Goal: Information Seeking & Learning: Learn about a topic

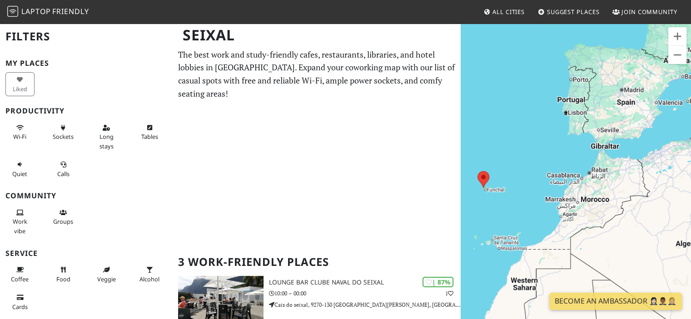
drag, startPoint x: 616, startPoint y: 188, endPoint x: 509, endPoint y: 158, distance: 111.9
click at [509, 158] on div "To navigate, press the arrow keys. 3" at bounding box center [576, 182] width 230 height 319
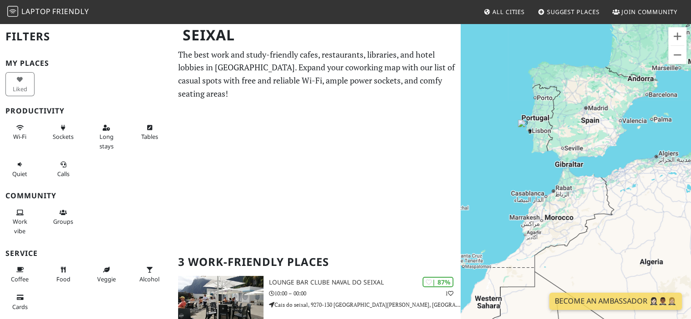
drag, startPoint x: 512, startPoint y: 159, endPoint x: 497, endPoint y: 169, distance: 17.9
click at [497, 169] on div "To navigate, press the arrow keys. 3" at bounding box center [576, 182] width 230 height 319
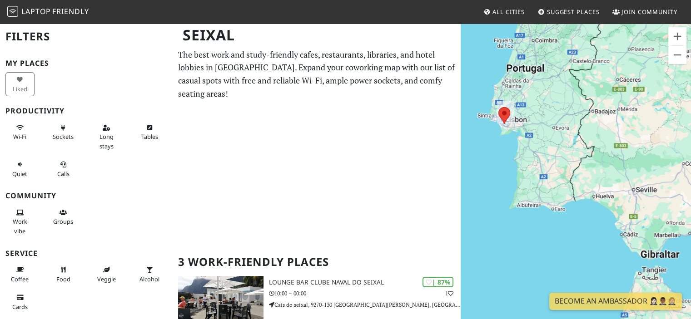
drag, startPoint x: 508, startPoint y: 147, endPoint x: 525, endPoint y: 163, distance: 23.4
click at [525, 163] on div "To navigate, press the arrow keys." at bounding box center [576, 182] width 230 height 319
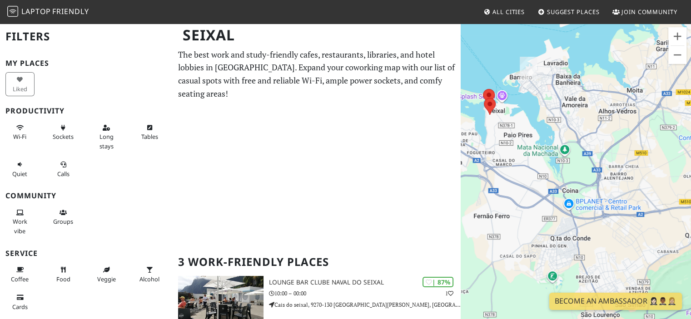
drag, startPoint x: 486, startPoint y: 74, endPoint x: 537, endPoint y: 75, distance: 51.4
click at [537, 75] on div "To navigate, press the arrow keys." at bounding box center [576, 182] width 230 height 319
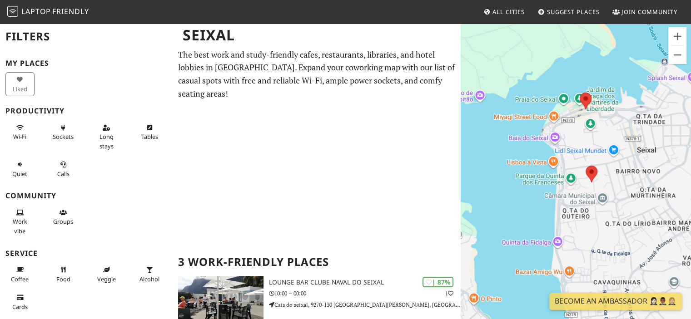
drag, startPoint x: 525, startPoint y: 132, endPoint x: 473, endPoint y: 136, distance: 51.9
click at [473, 136] on div "To navigate, press the arrow keys." at bounding box center [576, 182] width 230 height 319
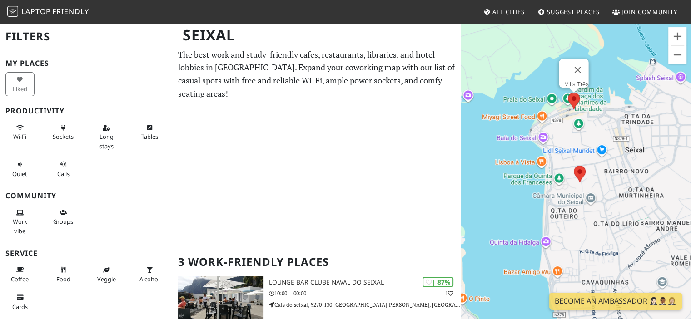
click at [568, 93] on area at bounding box center [568, 93] width 0 height 0
click at [574, 166] on area at bounding box center [574, 166] width 0 height 0
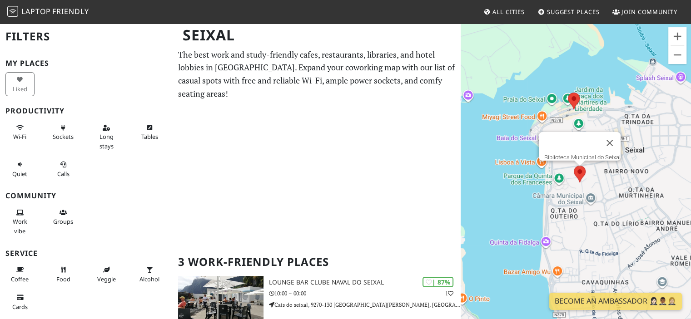
click at [479, 150] on div "To navigate, press the arrow keys. Biblioteca Municipal do Seixal" at bounding box center [576, 182] width 230 height 319
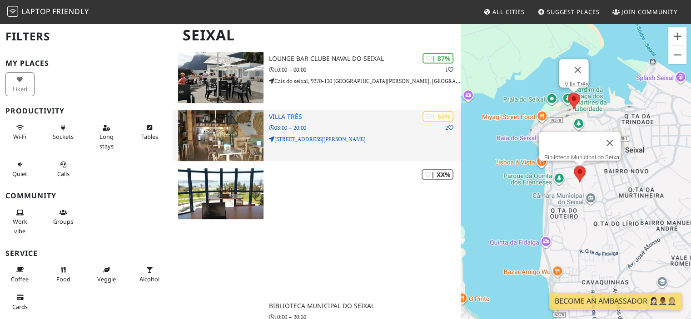
scroll to position [182, 0]
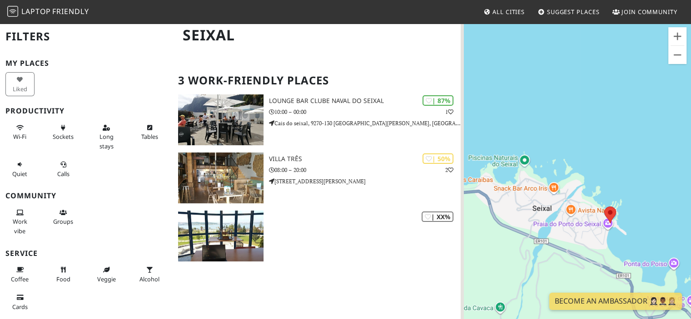
drag, startPoint x: 556, startPoint y: 185, endPoint x: 630, endPoint y: 91, distance: 119.9
click at [630, 91] on div "To navigate, press the arrow keys. Biblioteca Municipal do Seixal" at bounding box center [576, 182] width 230 height 319
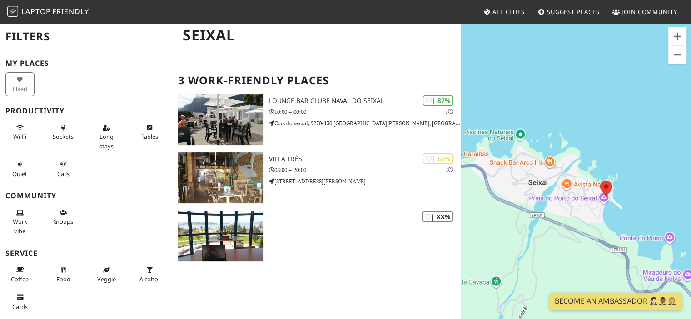
drag, startPoint x: 625, startPoint y: 158, endPoint x: 591, endPoint y: 112, distance: 56.9
click at [591, 112] on div "To navigate, press the arrow keys. Biblioteca Municipal do Seixal" at bounding box center [576, 182] width 230 height 319
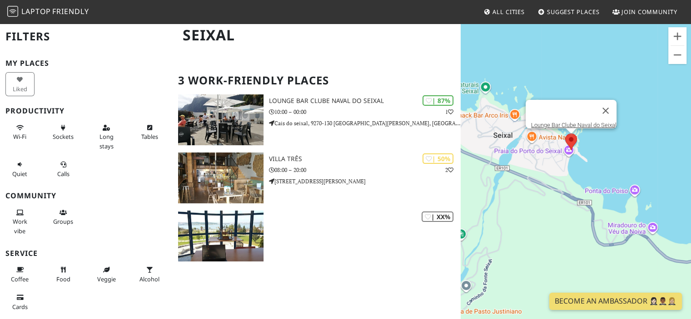
click at [565, 134] on area at bounding box center [565, 134] width 0 height 0
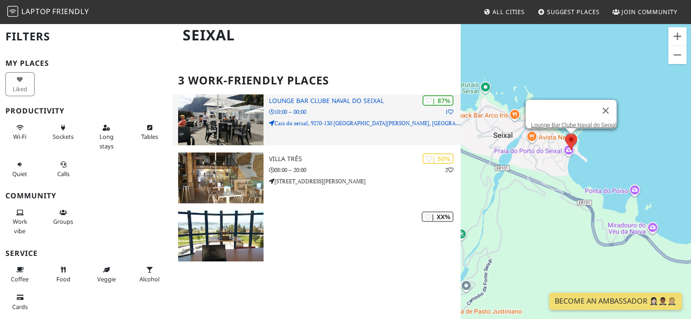
click at [385, 108] on p "10:00 – 00:00" at bounding box center [365, 112] width 192 height 9
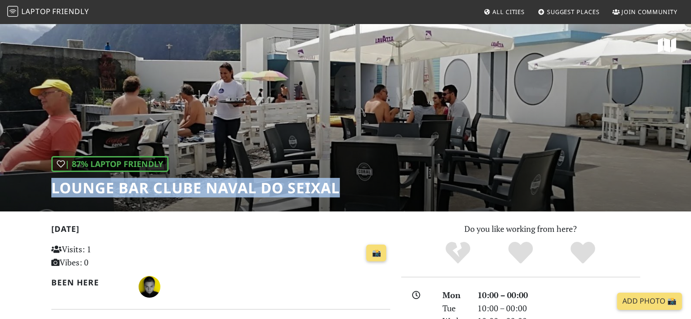
drag, startPoint x: 339, startPoint y: 192, endPoint x: 34, endPoint y: 192, distance: 304.8
click at [34, 192] on div "| 87% Laptop Friendly Lounge Bar Clube Naval do Seixal" at bounding box center [345, 117] width 691 height 189
copy h1 "Lounge Bar Clube Naval do Seixal"
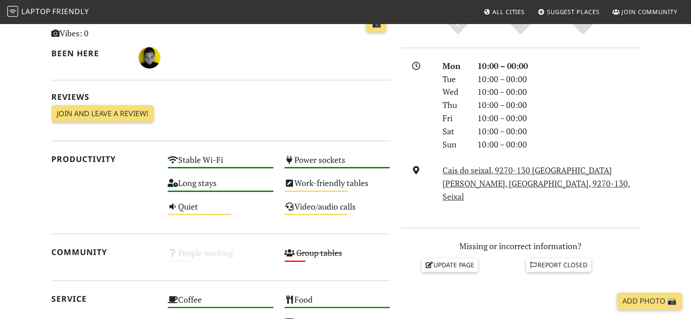
scroll to position [91, 0]
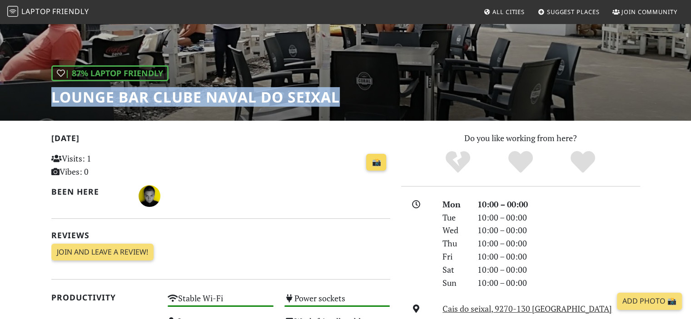
click at [381, 167] on link "📸" at bounding box center [376, 162] width 20 height 17
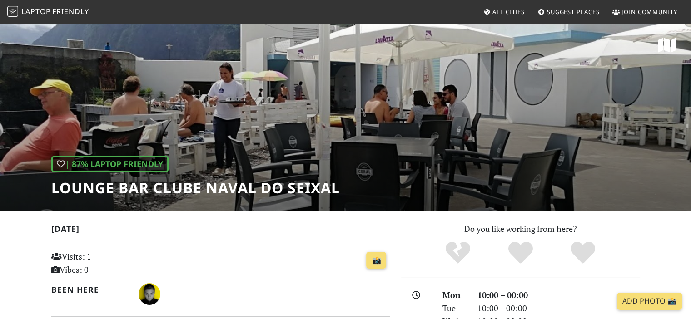
click at [322, 141] on div "| 87% Laptop Friendly Lounge Bar Clube Naval do Seixal" at bounding box center [345, 117] width 691 height 189
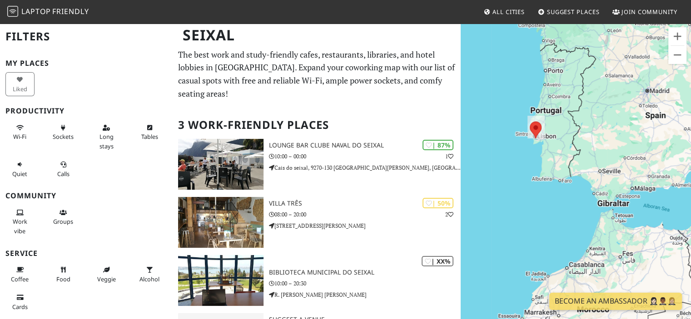
drag, startPoint x: 572, startPoint y: 196, endPoint x: 481, endPoint y: 230, distance: 97.9
click at [481, 230] on div "To navigate, press the arrow keys." at bounding box center [576, 182] width 230 height 319
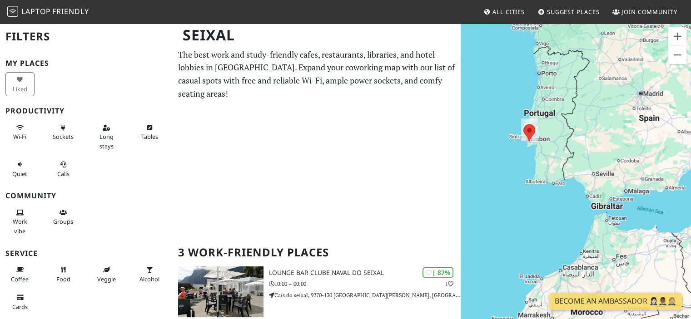
click at [22, 40] on h2 "Filters" at bounding box center [86, 37] width 162 height 28
click at [32, 15] on span "Laptop" at bounding box center [36, 11] width 30 height 10
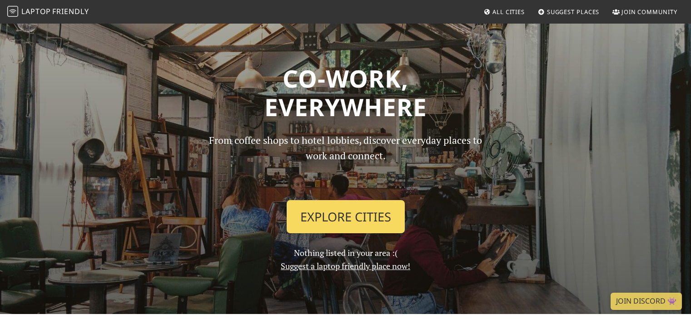
scroll to position [45, 0]
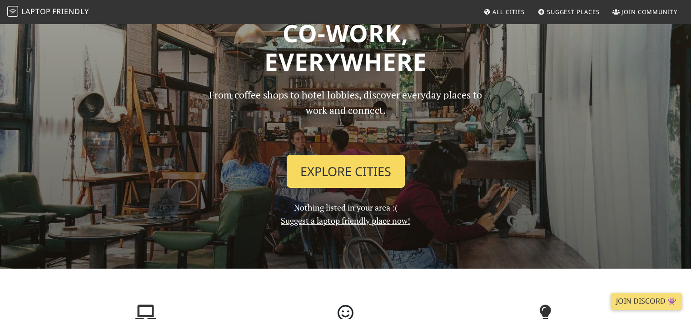
click at [384, 179] on link "Explore Cities" at bounding box center [346, 172] width 118 height 34
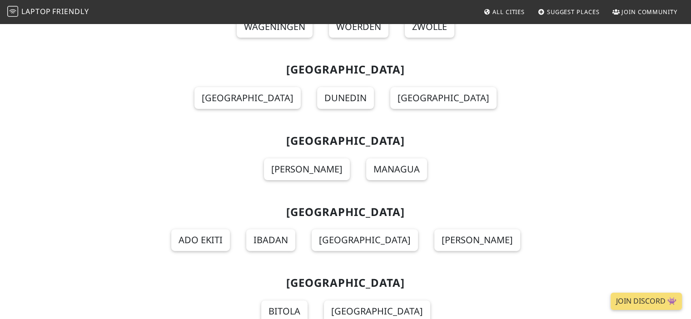
scroll to position [7131, 0]
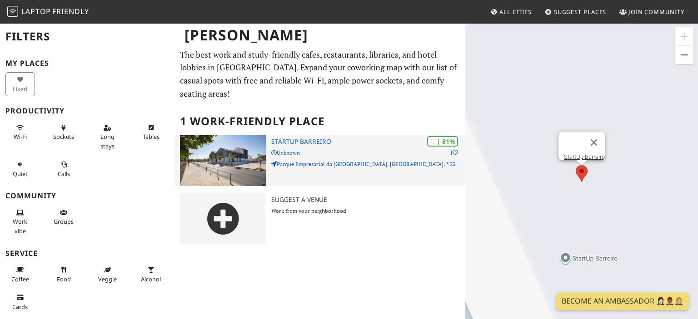
click at [365, 138] on h3 "StartUp Barreiro" at bounding box center [368, 142] width 194 height 8
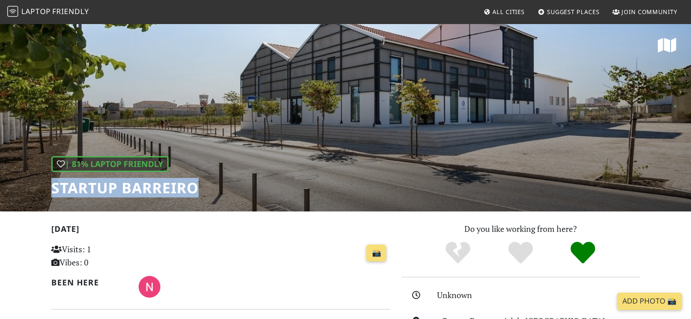
drag, startPoint x: 200, startPoint y: 185, endPoint x: 45, endPoint y: 184, distance: 154.9
click at [45, 184] on div "| 81% Laptop Friendly StartUp Barreiro" at bounding box center [345, 117] width 691 height 189
copy h1 "StartUp Barreiro"
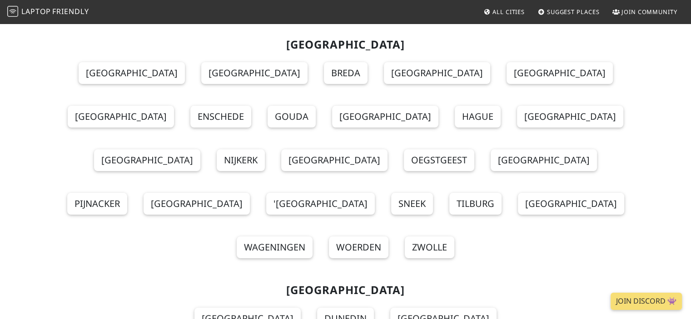
scroll to position [7131, 0]
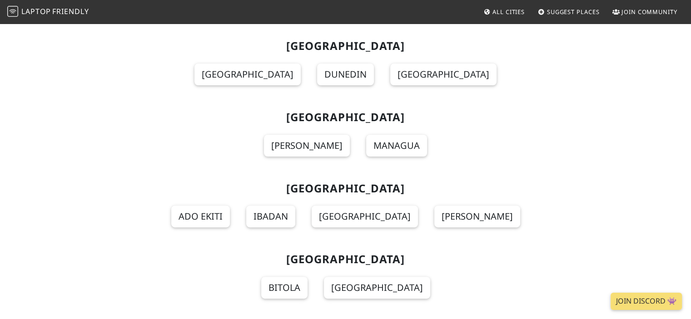
scroll to position [7176, 0]
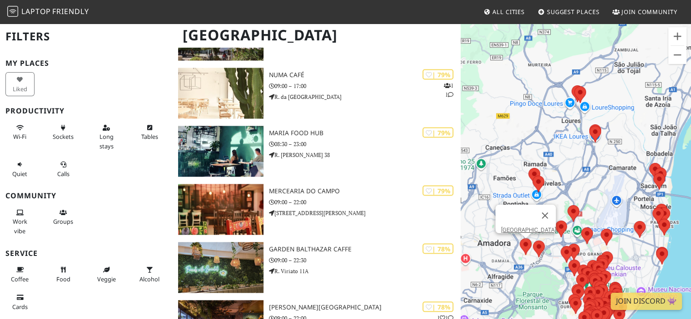
scroll to position [1759, 0]
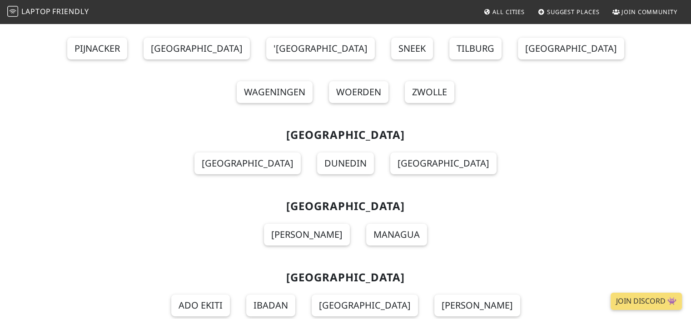
scroll to position [7176, 0]
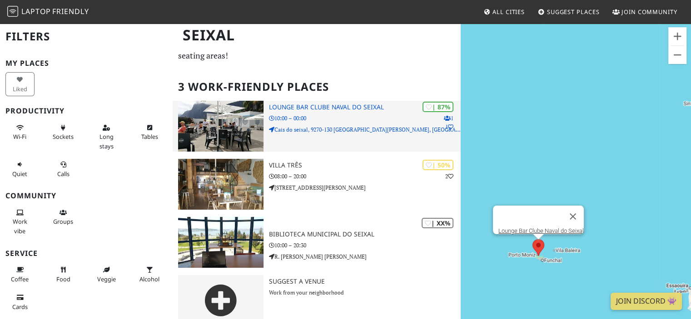
scroll to position [39, 0]
